Goal: Information Seeking & Learning: Learn about a topic

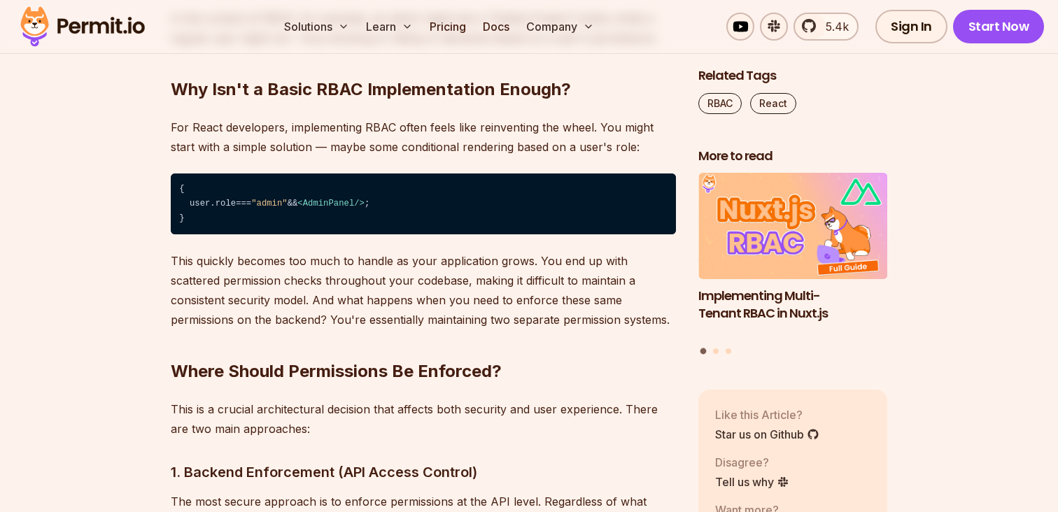
scroll to position [1831, 0]
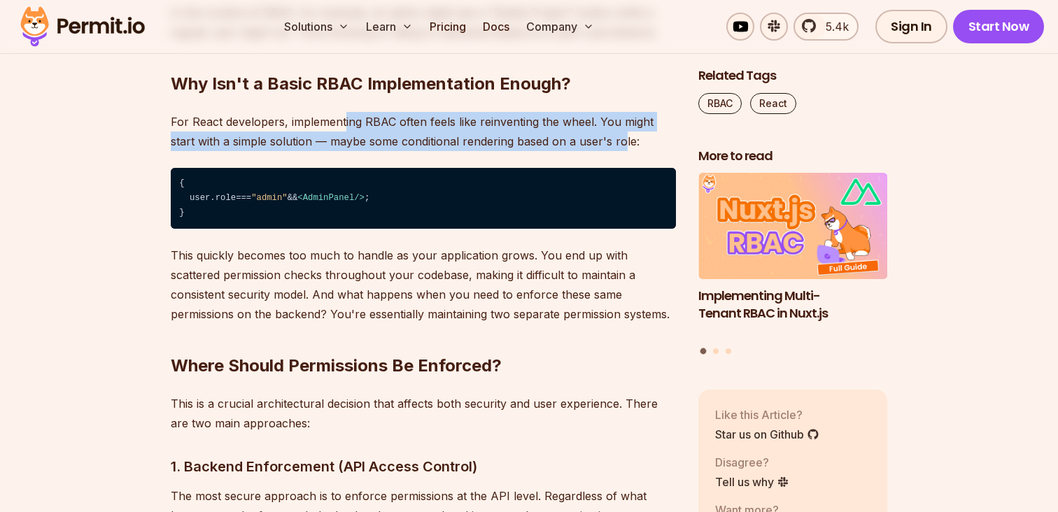
drag, startPoint x: 343, startPoint y: 123, endPoint x: 628, endPoint y: 145, distance: 286.2
click at [628, 145] on p "For React developers, implementing RBAC often feels like reinventing the wheel.…" at bounding box center [423, 131] width 505 height 39
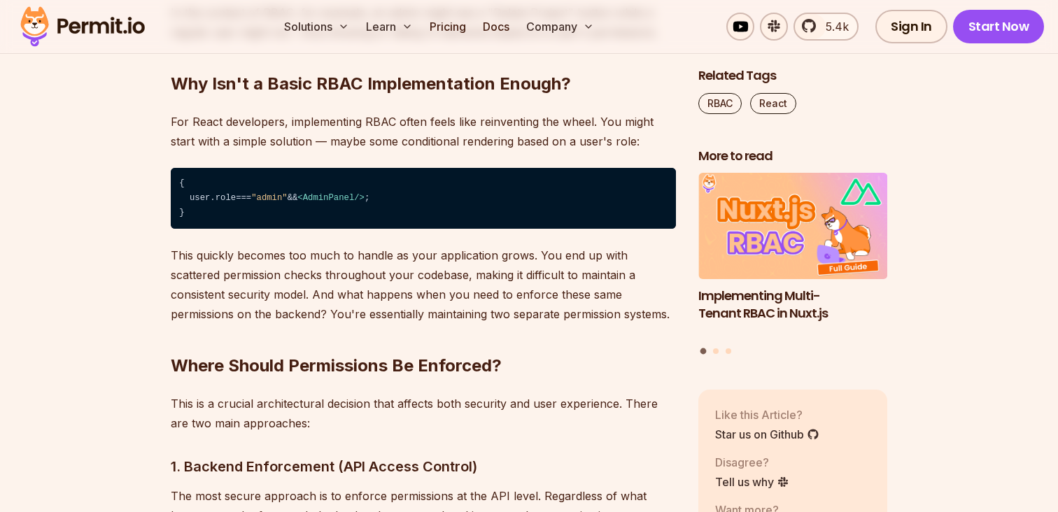
click at [479, 209] on code "{ user. role === "admin" && < AdminPanel /> ; }" at bounding box center [423, 199] width 505 height 62
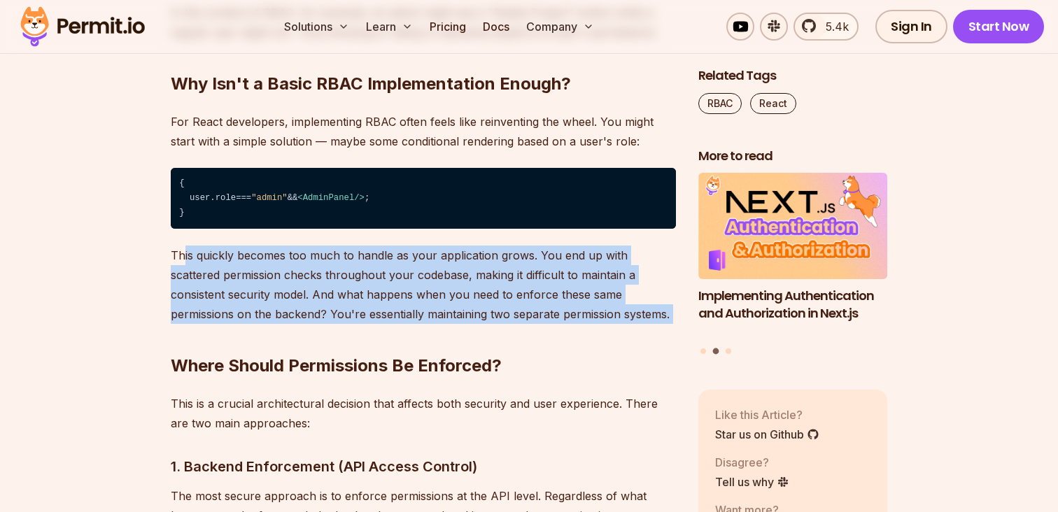
drag, startPoint x: 181, startPoint y: 246, endPoint x: 640, endPoint y: 304, distance: 462.5
click at [586, 322] on h2 "Where Should Permissions Be Enforced?" at bounding box center [423, 338] width 505 height 78
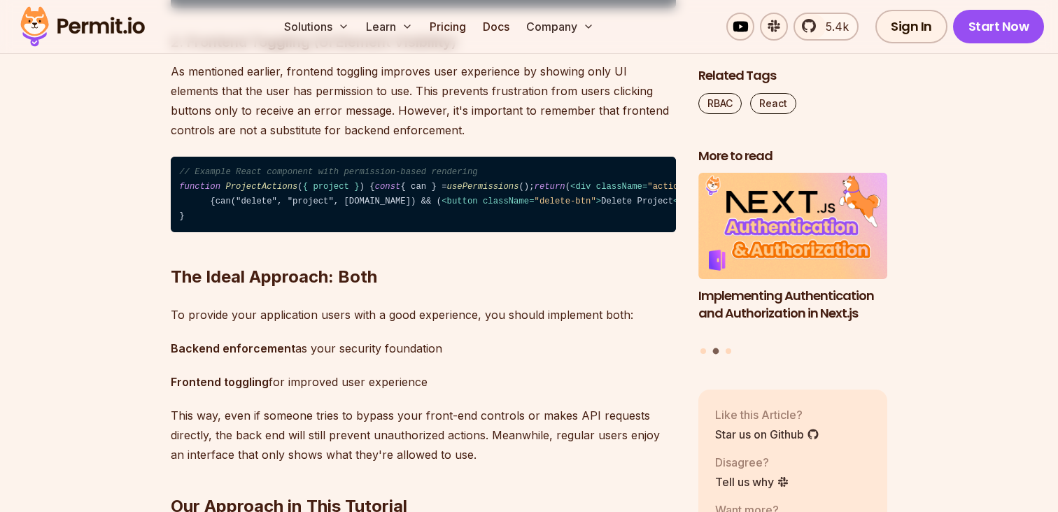
scroll to position [2466, 0]
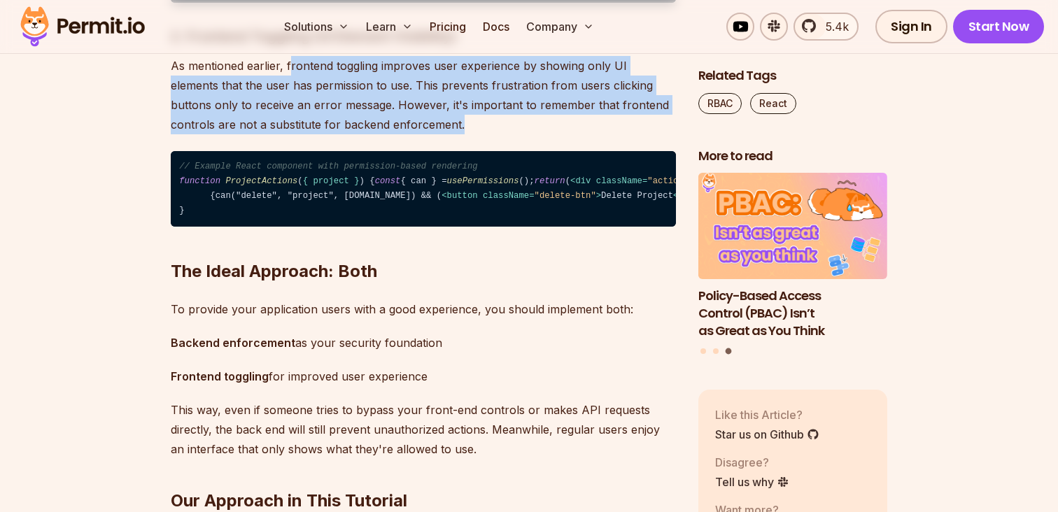
drag, startPoint x: 290, startPoint y: 190, endPoint x: 490, endPoint y: 239, distance: 205.9
click at [490, 134] on p "As mentioned earlier, frontend toggling improves user experience by showing onl…" at bounding box center [423, 95] width 505 height 78
click at [513, 134] on p "As mentioned earlier, frontend toggling improves user experience by showing onl…" at bounding box center [423, 95] width 505 height 78
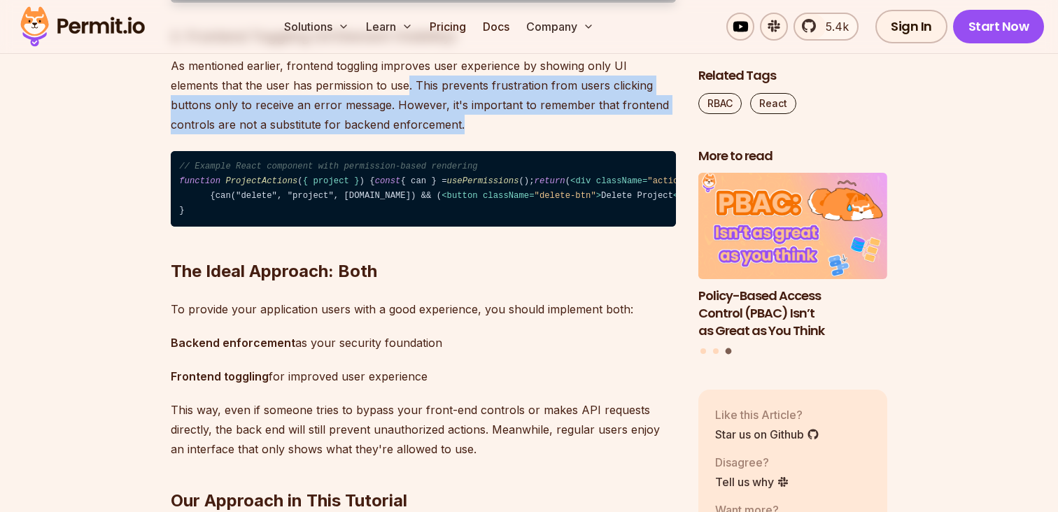
drag, startPoint x: 353, startPoint y: 199, endPoint x: 653, endPoint y: 247, distance: 304.6
click at [653, 134] on p "As mentioned earlier, frontend toggling improves user experience by showing onl…" at bounding box center [423, 95] width 505 height 78
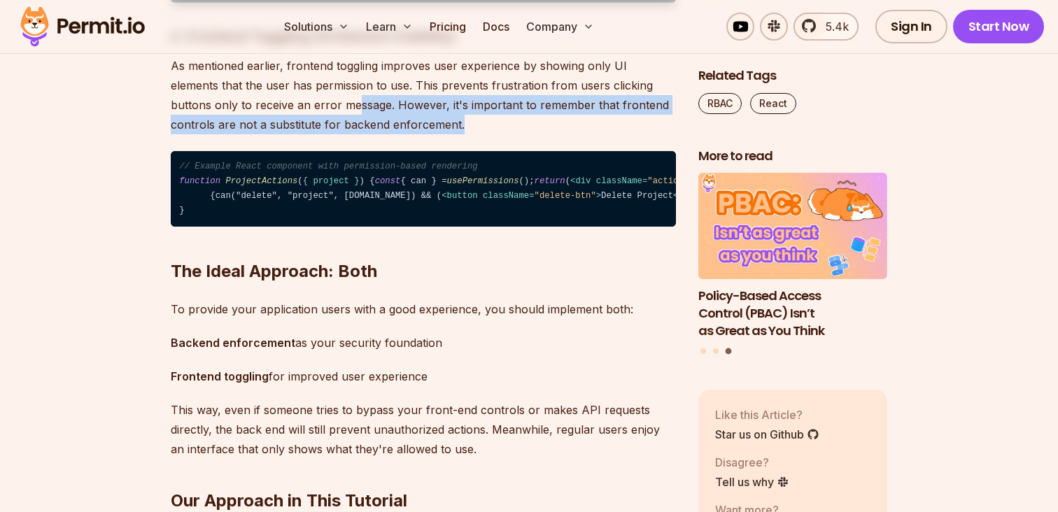
drag, startPoint x: 288, startPoint y: 215, endPoint x: 504, endPoint y: 245, distance: 218.2
click at [504, 134] on p "As mentioned earlier, frontend toggling improves user experience by showing onl…" at bounding box center [423, 95] width 505 height 78
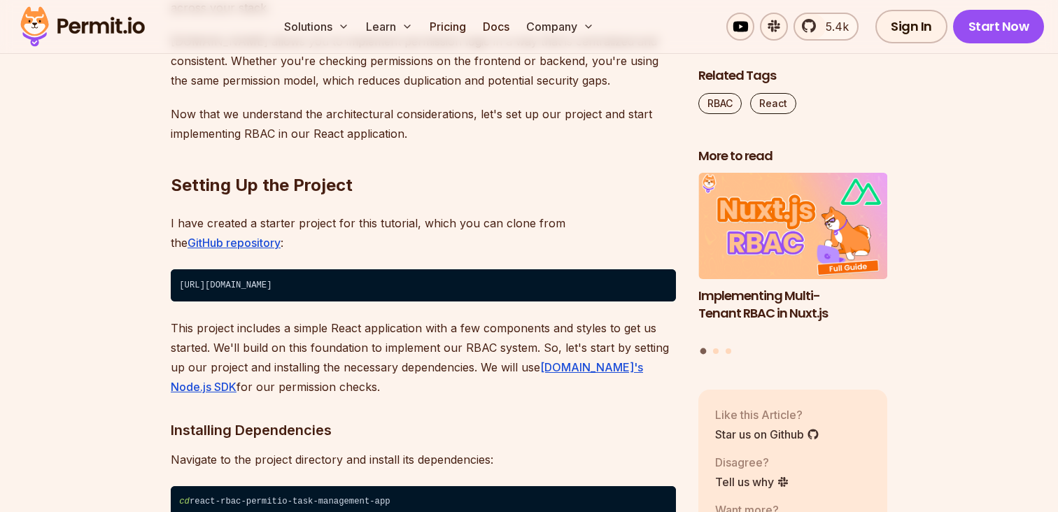
scroll to position [3125, 0]
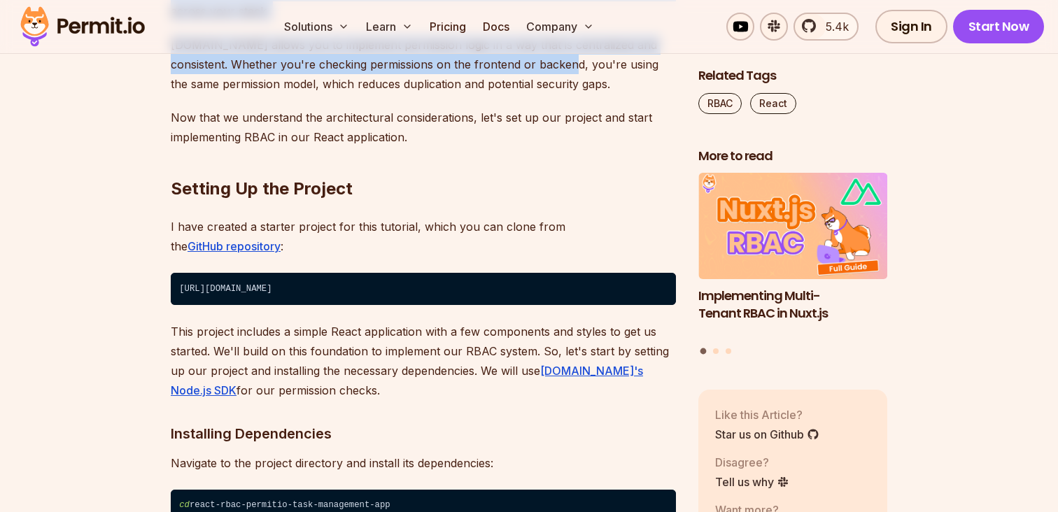
drag, startPoint x: 327, startPoint y: 163, endPoint x: 535, endPoint y: 319, distance: 260.3
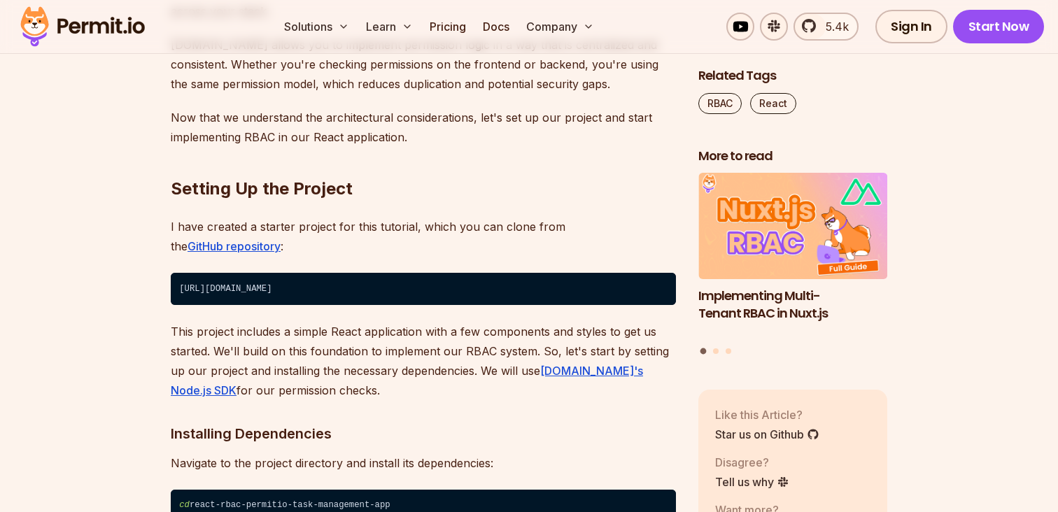
click at [506, 94] on p "[DOMAIN_NAME] allows you to implement permission logic in a way that is central…" at bounding box center [423, 64] width 505 height 59
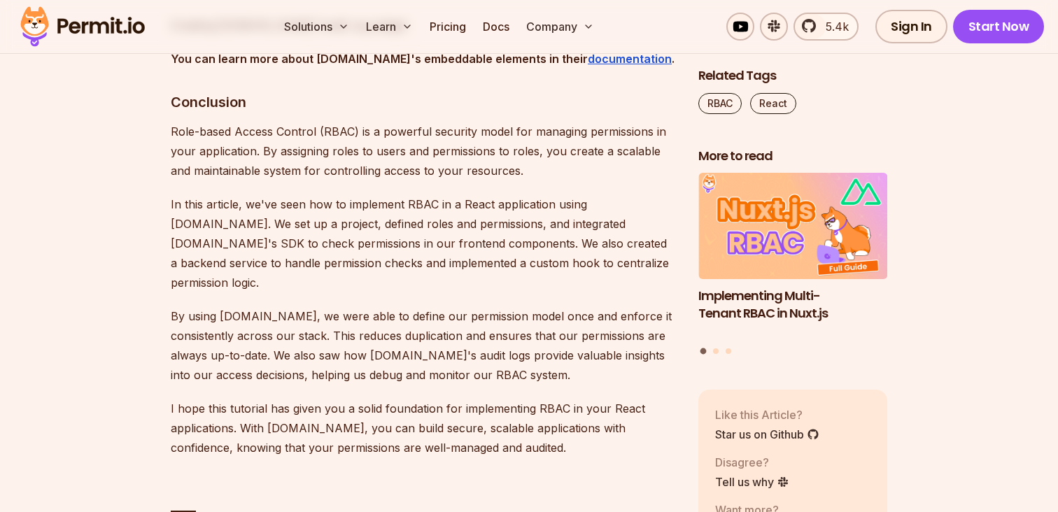
scroll to position [14933, 0]
